Goal: Check status: Check status

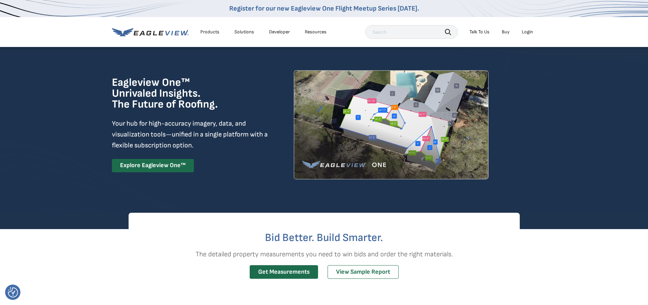
click at [529, 32] on div "Login" at bounding box center [527, 32] width 11 height 6
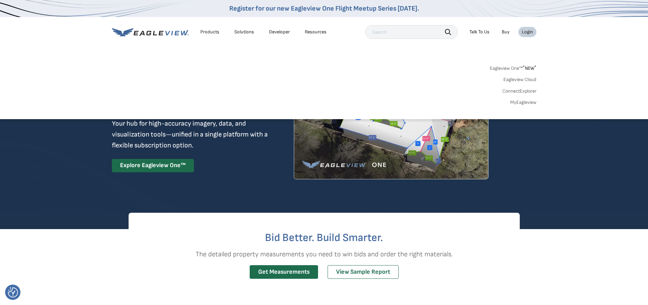
click at [527, 33] on div "Login" at bounding box center [527, 32] width 11 height 6
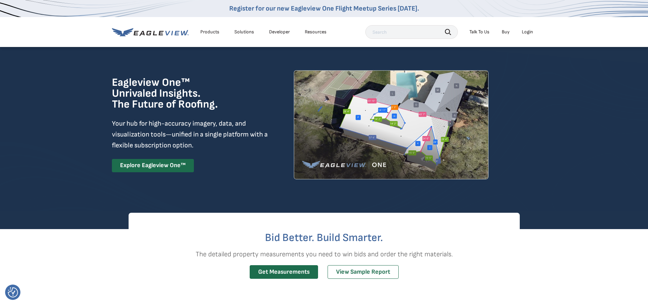
click at [527, 33] on div "Login" at bounding box center [527, 32] width 11 height 6
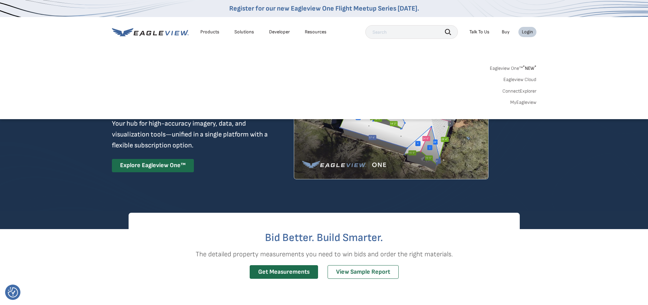
click at [521, 65] on link "Eagleview One™ * NEW *" at bounding box center [513, 67] width 47 height 8
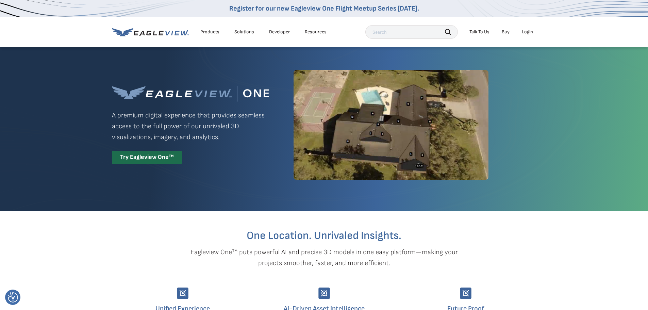
click at [530, 30] on div "Login" at bounding box center [527, 32] width 11 height 6
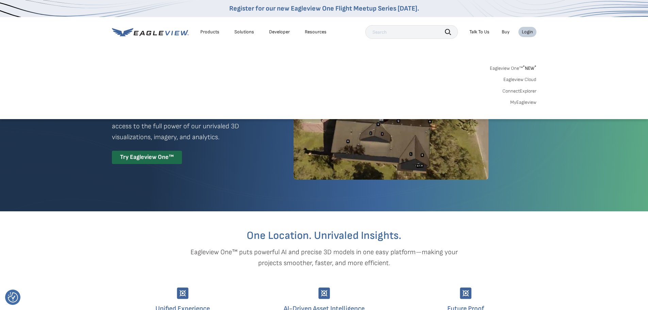
click at [528, 103] on link "MyEagleview" at bounding box center [523, 102] width 26 height 6
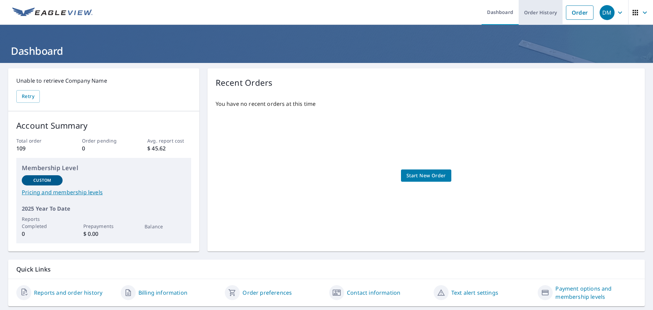
click at [544, 15] on link "Order History" at bounding box center [541, 12] width 44 height 25
